Goal: Navigation & Orientation: Find specific page/section

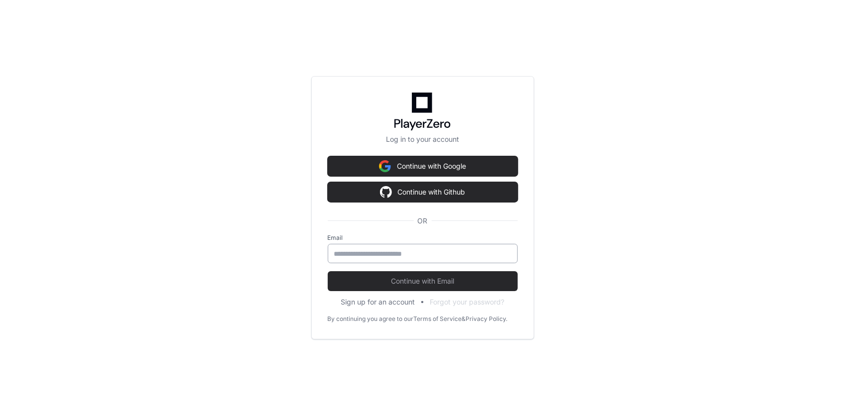
click at [374, 254] on input "email" at bounding box center [422, 254] width 177 height 10
type input "**********"
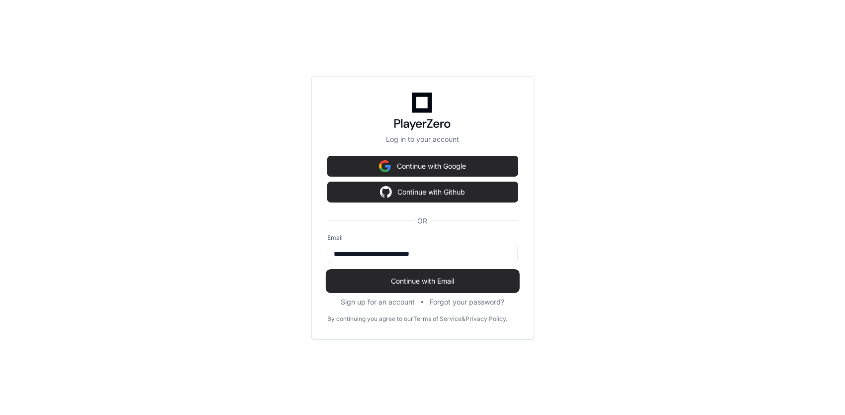
click at [443, 280] on span "Continue with Email" at bounding box center [423, 281] width 190 height 10
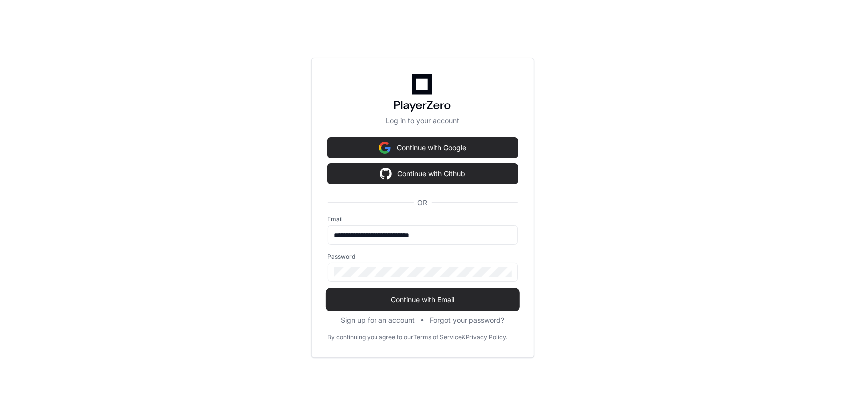
click at [452, 294] on span "Continue with Email" at bounding box center [423, 299] width 190 height 10
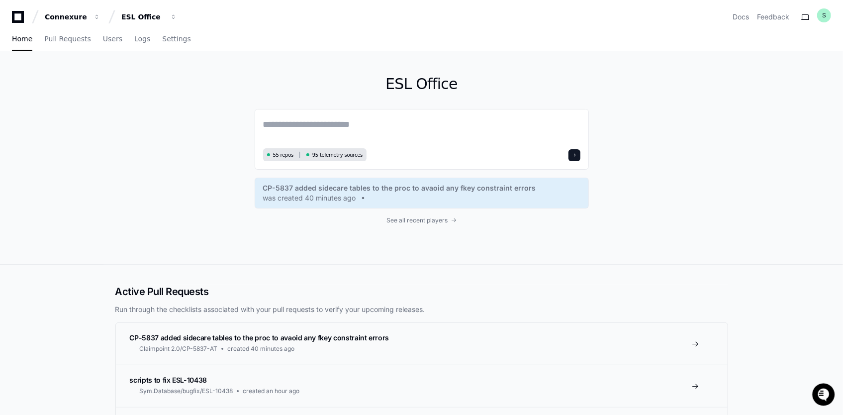
drag, startPoint x: 742, startPoint y: 134, endPoint x: 679, endPoint y: 213, distance: 100.8
click at [679, 213] on div "ESL Office 55 repos 95 telemetry sources CP-5837 added sidecare tables to the p…" at bounding box center [421, 157] width 636 height 213
click at [63, 37] on span "Pull Requests" at bounding box center [67, 39] width 46 height 6
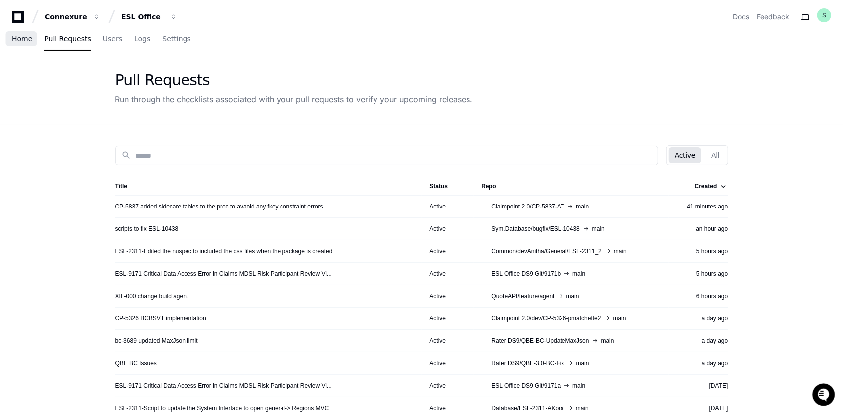
click at [15, 40] on span "Home" at bounding box center [22, 39] width 20 height 6
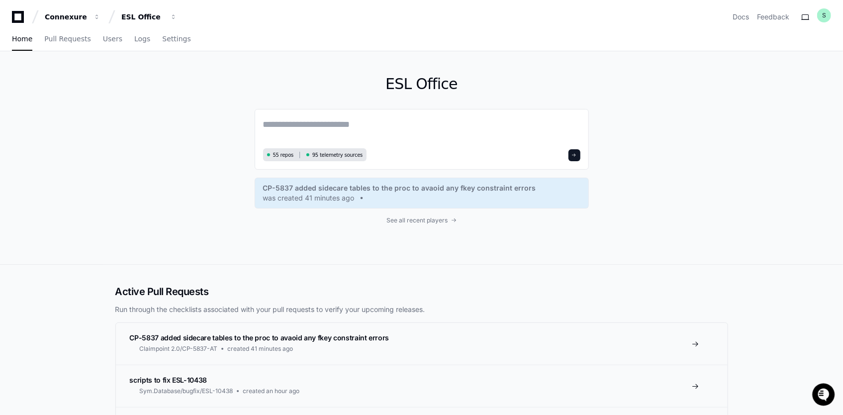
drag, startPoint x: 715, startPoint y: 110, endPoint x: 648, endPoint y: 15, distance: 116.0
click at [713, 110] on div "ESL Office 55 repos 95 telemetry sources CP-5837 added sidecare tables to the p…" at bounding box center [421, 157] width 636 height 213
click at [829, 14] on div "S" at bounding box center [824, 15] width 14 height 14
click at [469, 17] on div "Connexure ESL Office Docs Feedback S S Signed in as susmitha.boyapati@connexure…" at bounding box center [421, 17] width 819 height 18
click at [16, 14] on icon at bounding box center [18, 17] width 20 height 12
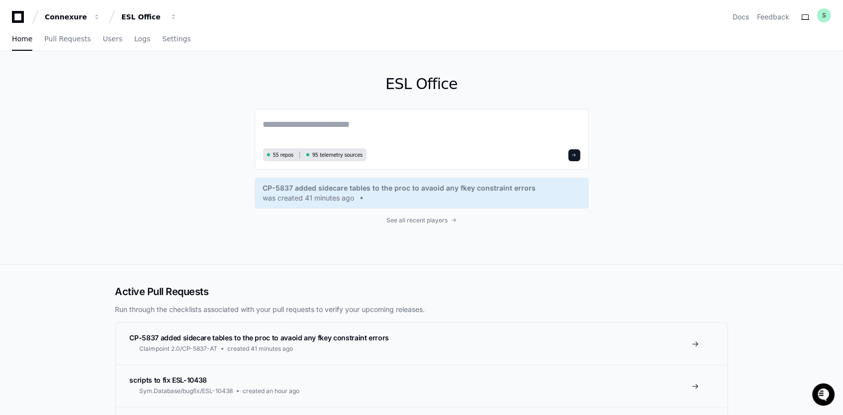
click at [21, 20] on icon at bounding box center [18, 17] width 12 height 12
click at [70, 21] on div "Connexure" at bounding box center [66, 17] width 43 height 10
click at [113, 91] on div "ESL Office 55 repos 95 telemetry sources CP-5837 added sidecare tables to the p…" at bounding box center [421, 157] width 636 height 213
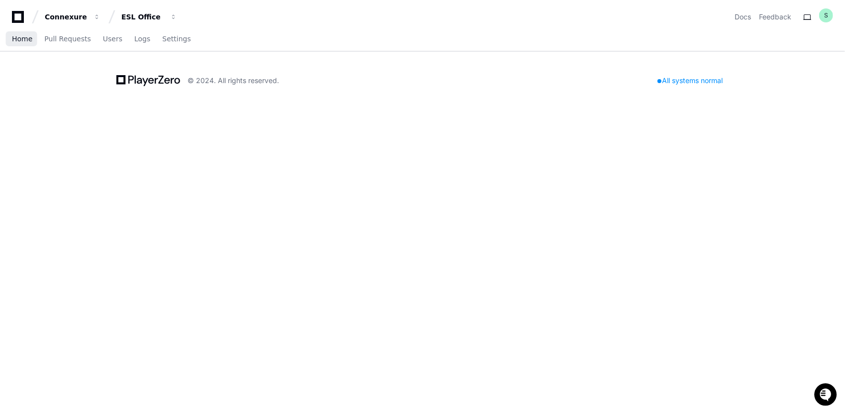
click at [19, 40] on span "Home" at bounding box center [22, 39] width 20 height 6
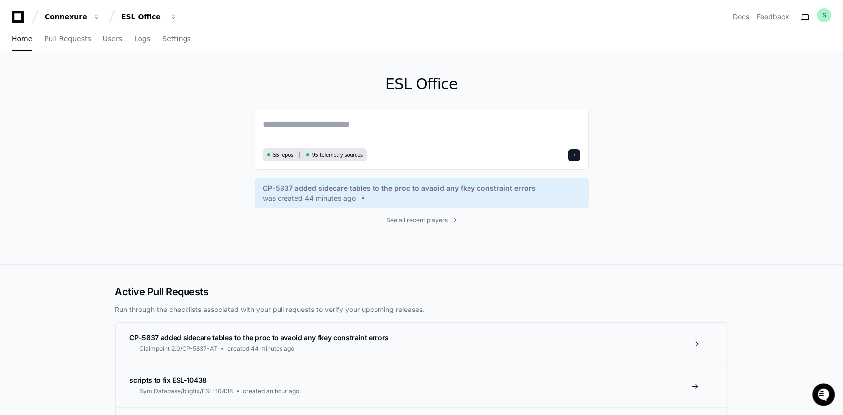
drag, startPoint x: 792, startPoint y: 89, endPoint x: 805, endPoint y: 61, distance: 30.7
click at [792, 89] on div "ESL Office 55 repos 95 telemetry sources CP-5837 added sidecare tables to the p…" at bounding box center [421, 157] width 843 height 213
click at [821, 17] on div "S" at bounding box center [824, 15] width 14 height 14
click at [762, 163] on div "ESL Office 55 repos 95 telemetry sources CP-5837 added sidecare tables to the p…" at bounding box center [421, 157] width 843 height 213
